Goal: Task Accomplishment & Management: Manage account settings

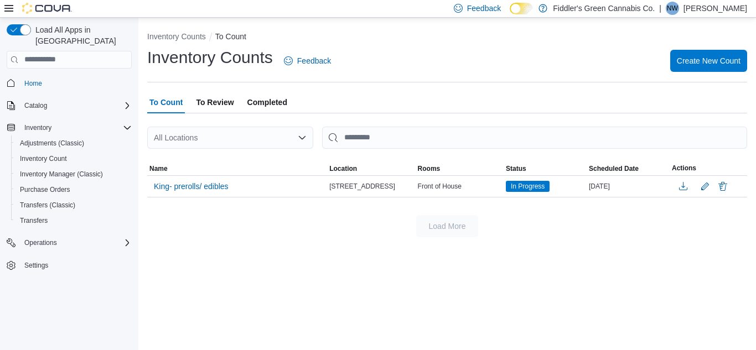
click at [722, 14] on p "[PERSON_NAME]" at bounding box center [716, 8] width 64 height 13
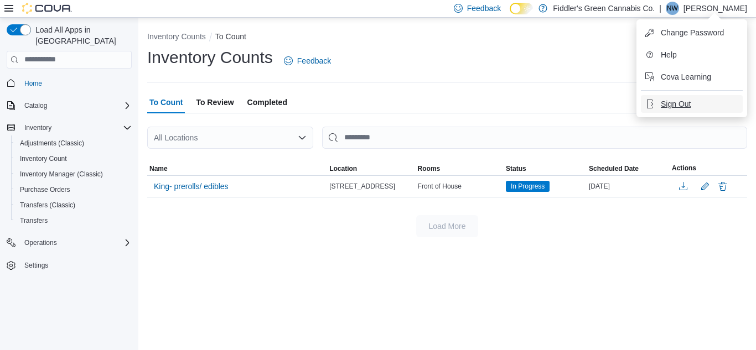
click at [666, 106] on span "Sign Out" at bounding box center [676, 104] width 30 height 11
